Goal: Task Accomplishment & Management: Use online tool/utility

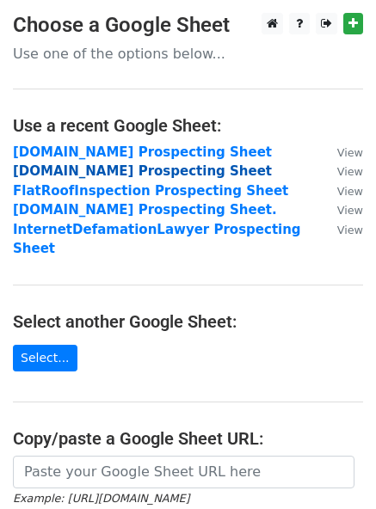
click at [81, 173] on strong "[DOMAIN_NAME] Prospecting Sheet" at bounding box center [142, 170] width 259 height 15
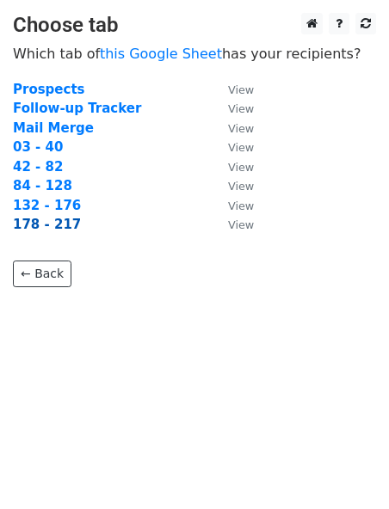
click at [48, 225] on strong "178 - 217" at bounding box center [47, 224] width 68 height 15
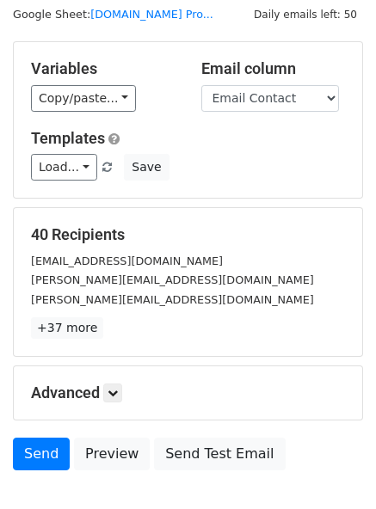
scroll to position [73, 0]
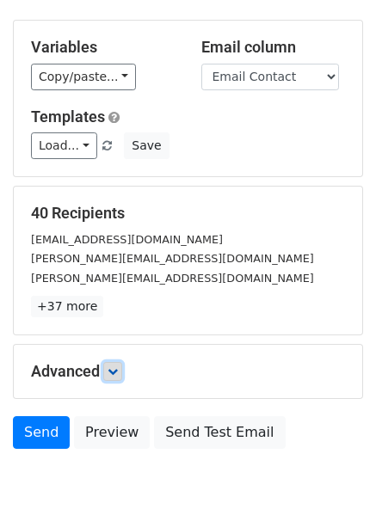
click at [111, 373] on icon at bounding box center [112, 371] width 10 height 10
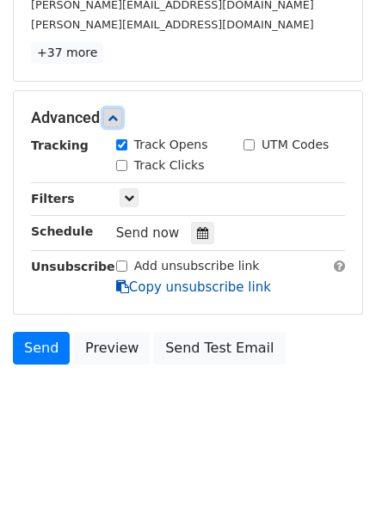
scroll to position [328, 0]
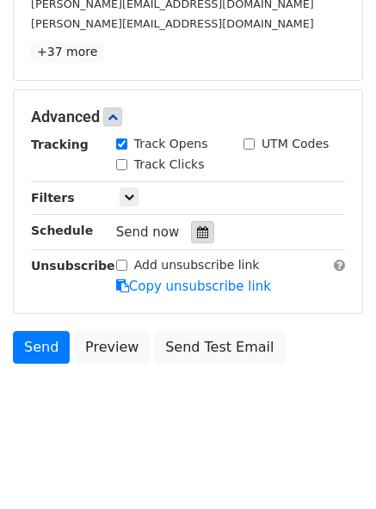
click at [200, 232] on icon at bounding box center [202, 232] width 11 height 12
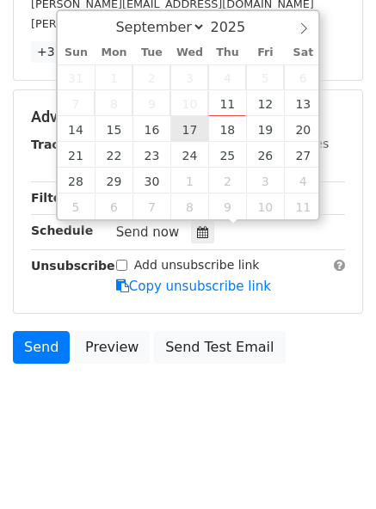
type input "[DATE] 12:00"
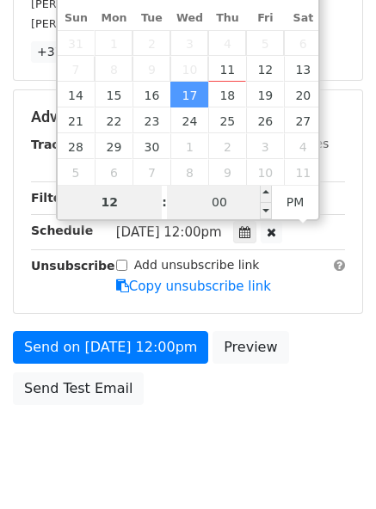
scroll to position [300, 0]
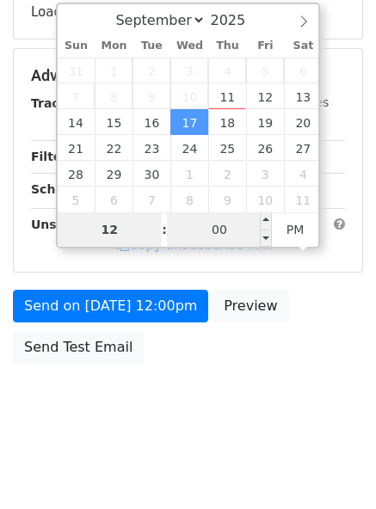
type input "2"
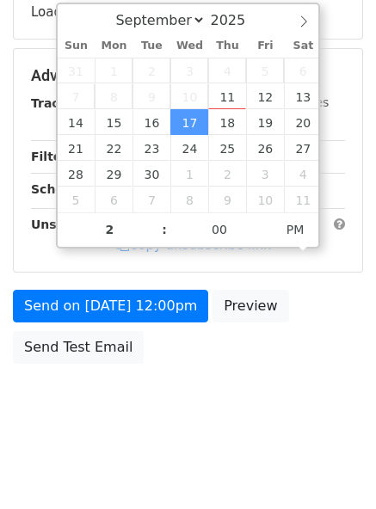
type input "[DATE] 14:00"
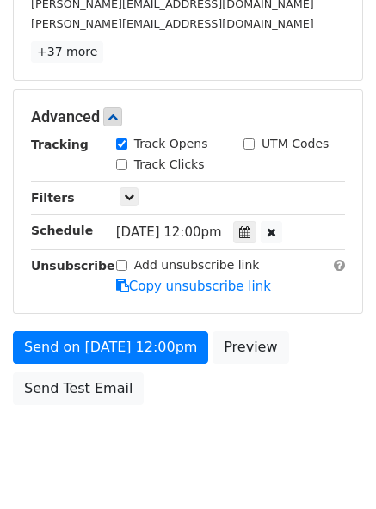
click at [209, 425] on body "New Campaign Daily emails left: 50 Google Sheet: [DOMAIN_NAME] Pro... Variables…" at bounding box center [188, 83] width 376 height 797
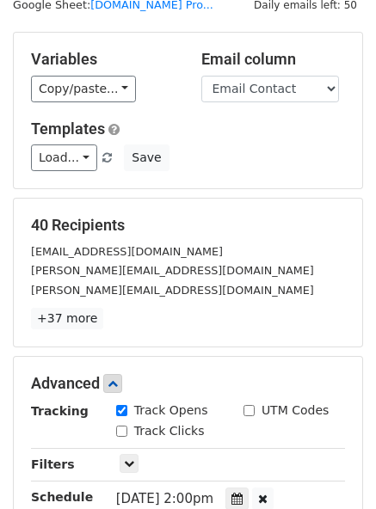
scroll to position [0, 0]
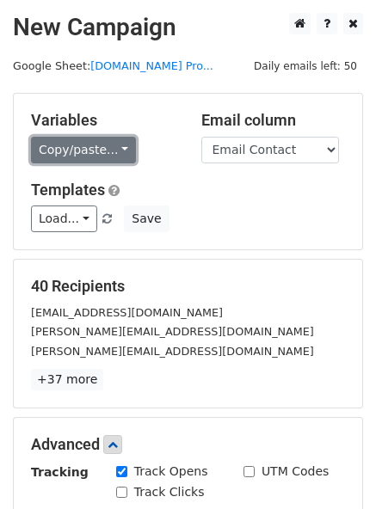
click at [72, 154] on link "Copy/paste..." at bounding box center [83, 150] width 105 height 27
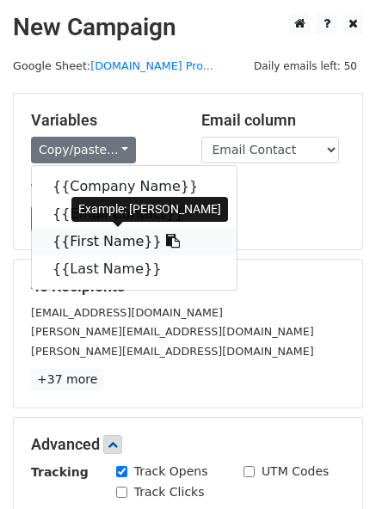
click at [83, 230] on link "{{First Name}}" at bounding box center [134, 242] width 205 height 28
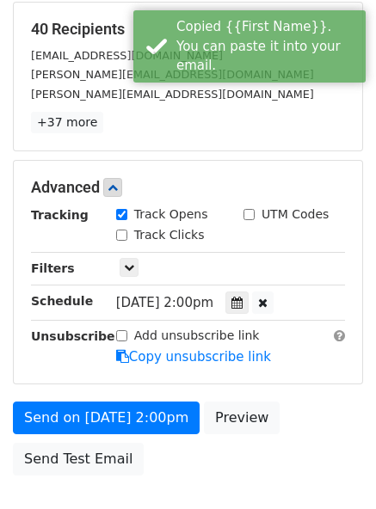
scroll to position [258, 0]
